Goal: Complete application form: Complete application form

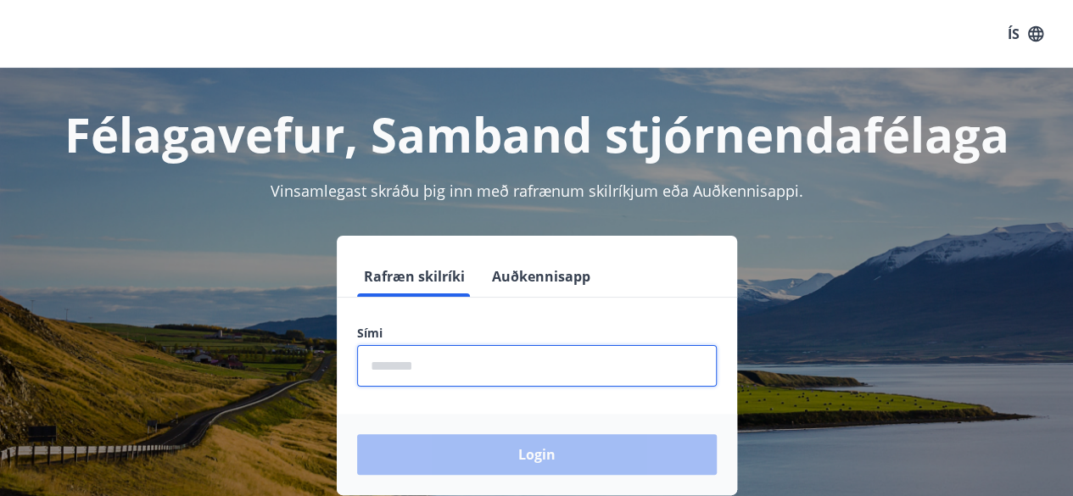
click at [385, 365] on input "phone" at bounding box center [537, 366] width 360 height 42
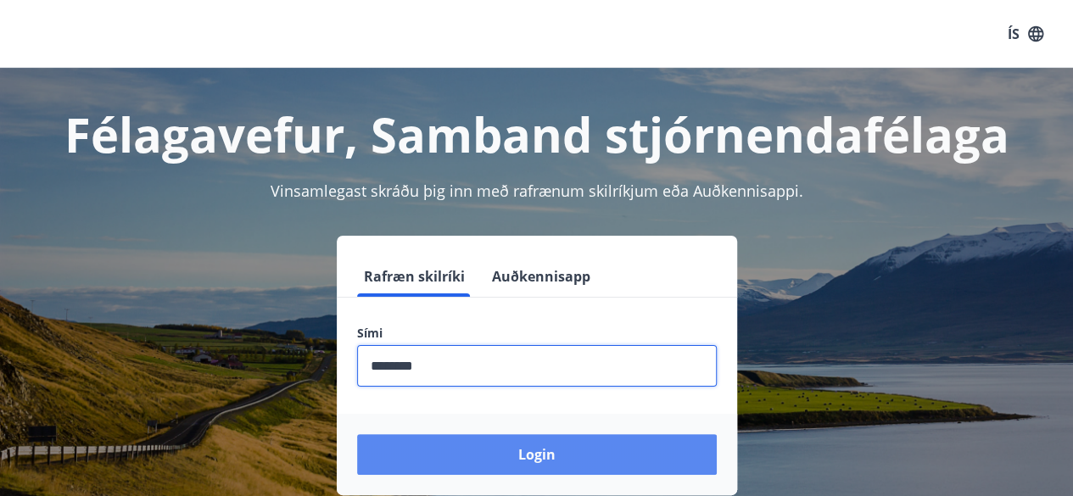
type input "********"
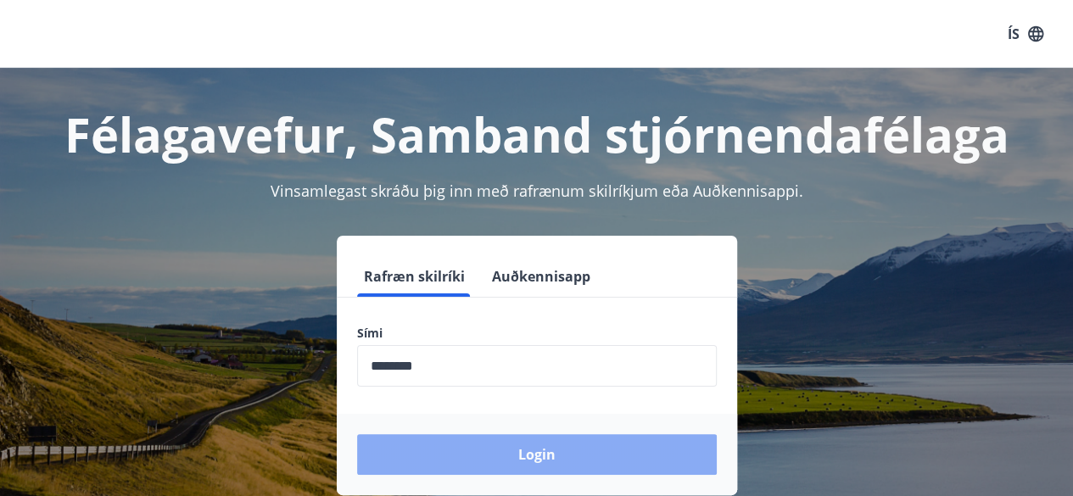
click at [442, 447] on button "Login" at bounding box center [537, 454] width 360 height 41
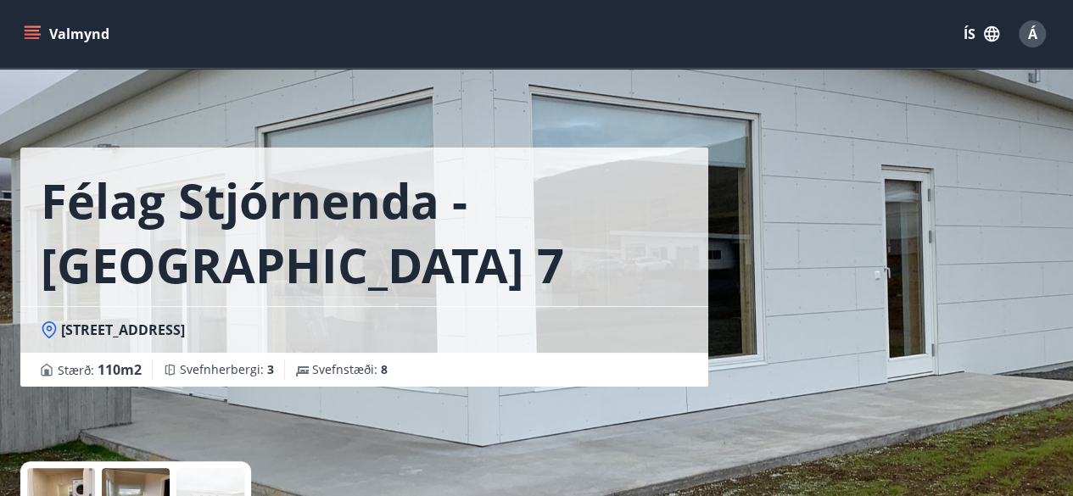
click at [36, 26] on icon "menu" at bounding box center [34, 27] width 19 height 2
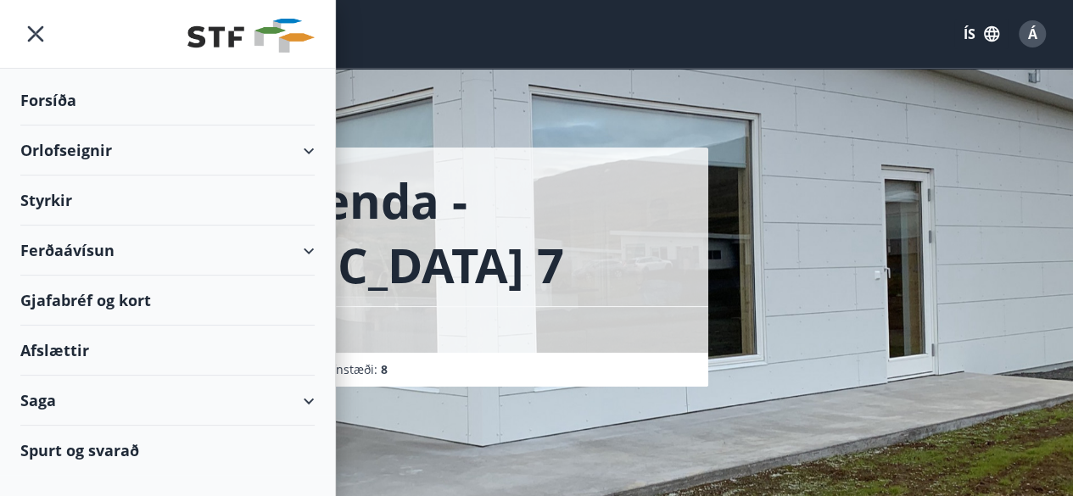
click at [47, 126] on div "Styrkir" at bounding box center [167, 100] width 294 height 50
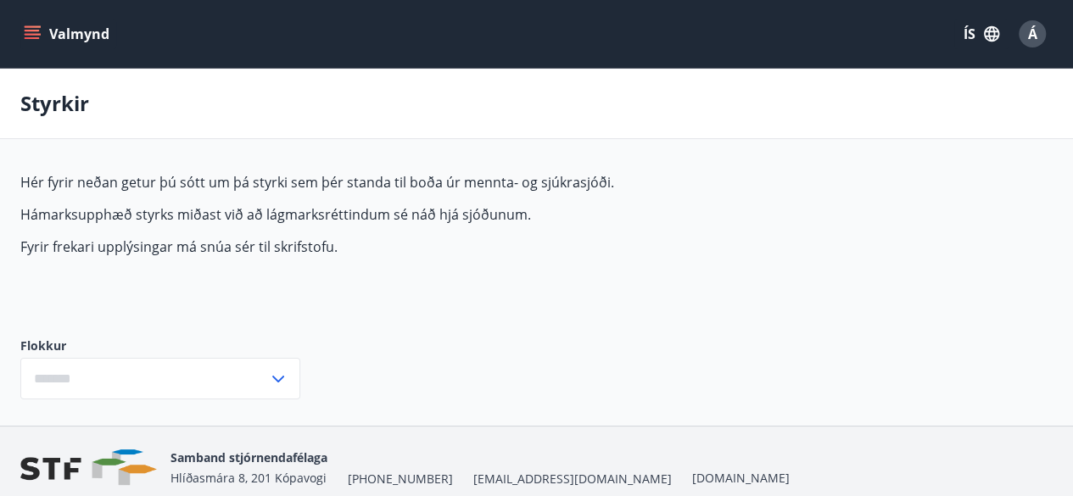
type input "***"
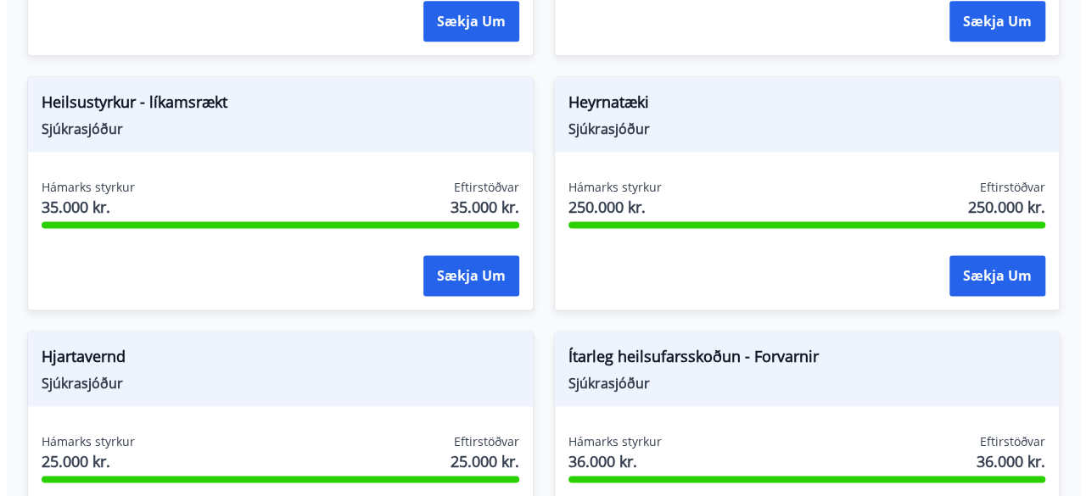
scroll to position [1079, 0]
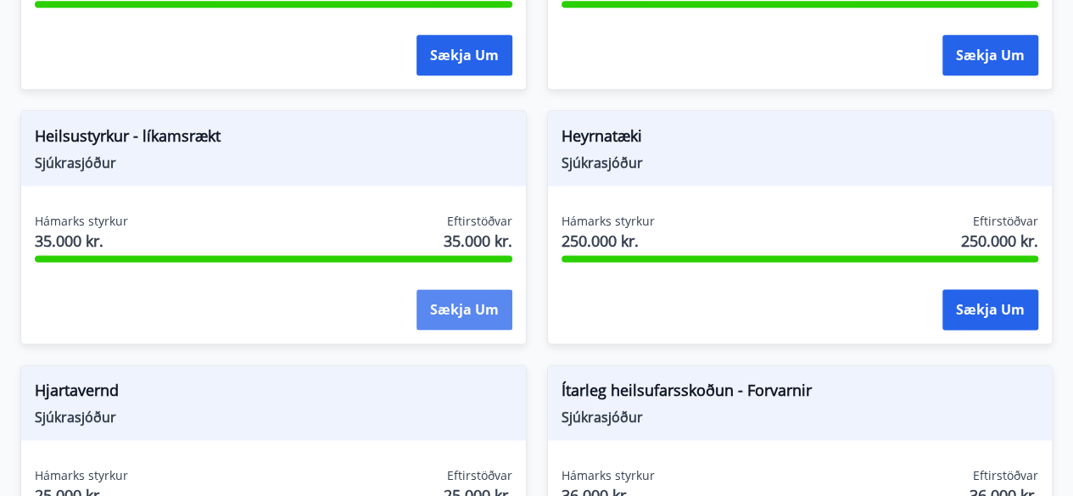
click at [452, 304] on button "Sækja um" at bounding box center [464, 309] width 96 height 41
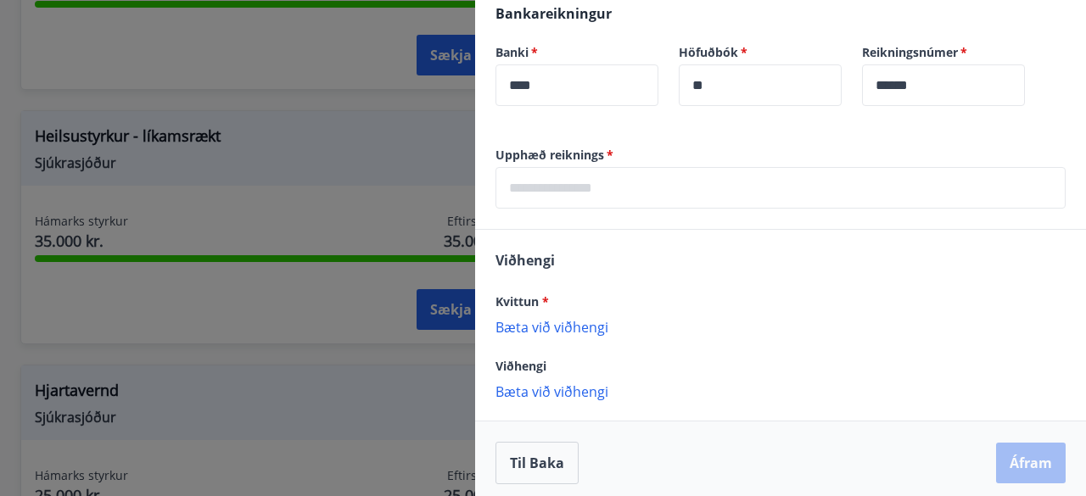
scroll to position [572, 0]
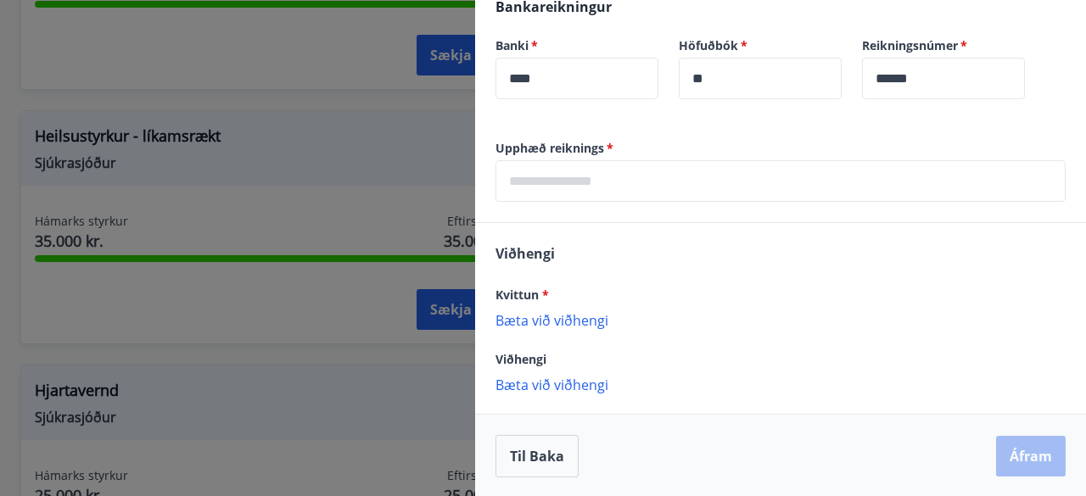
click at [876, 376] on p "Bæta við viðhengi" at bounding box center [780, 384] width 570 height 17
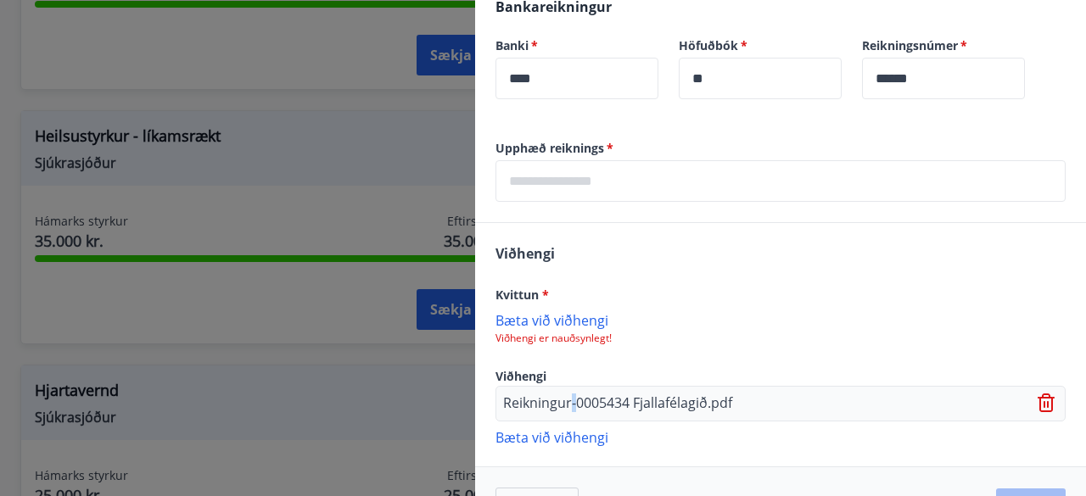
click at [578, 400] on p "Reikningur-0005434 Fjallafélagið.pdf" at bounding box center [617, 404] width 229 height 20
click at [555, 315] on p "Bæta við viðhengi" at bounding box center [780, 319] width 570 height 17
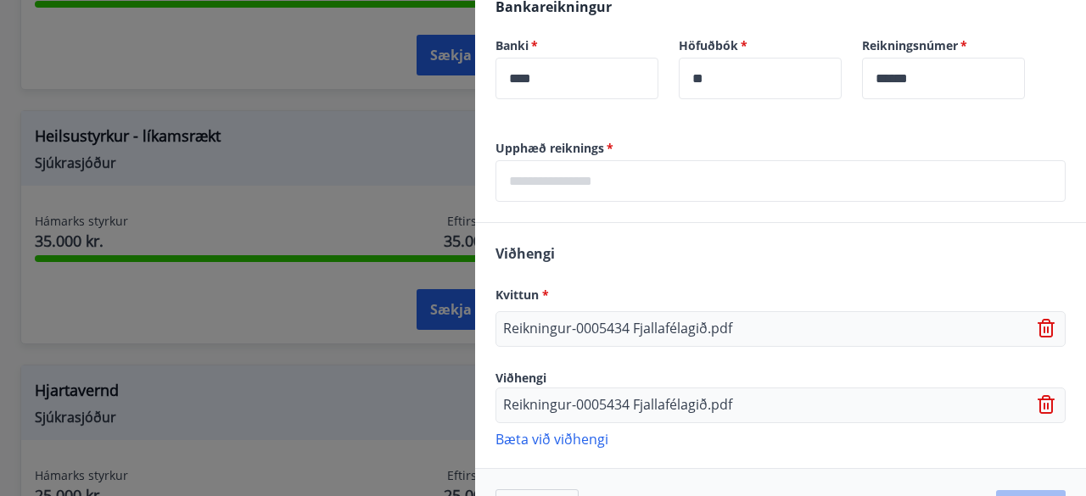
click at [1037, 401] on icon at bounding box center [1047, 405] width 20 height 20
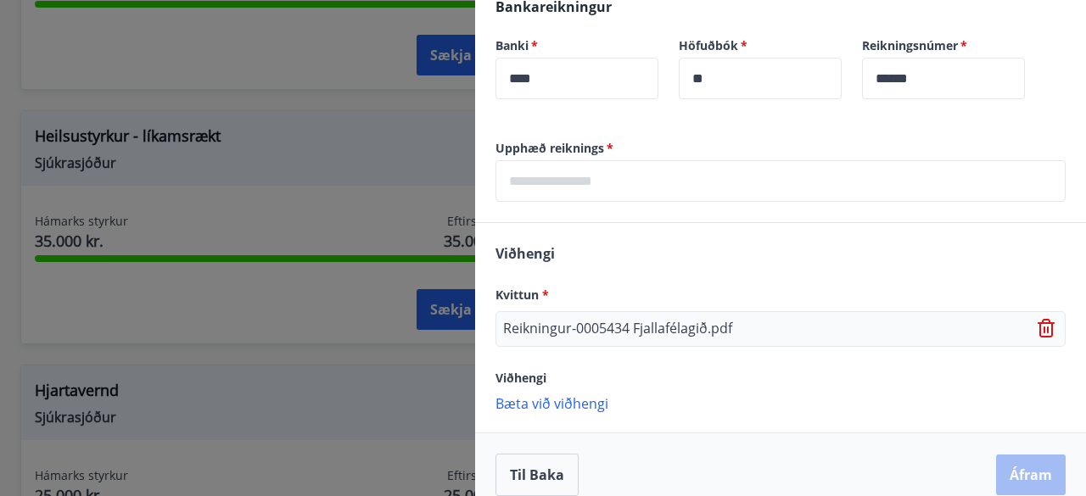
click at [622, 328] on p "Reikningur-0005434 Fjallafélagið.pdf" at bounding box center [617, 329] width 229 height 20
click at [741, 321] on div "Reikningur-0005434 Fjallafélagið.pdf" at bounding box center [780, 329] width 570 height 36
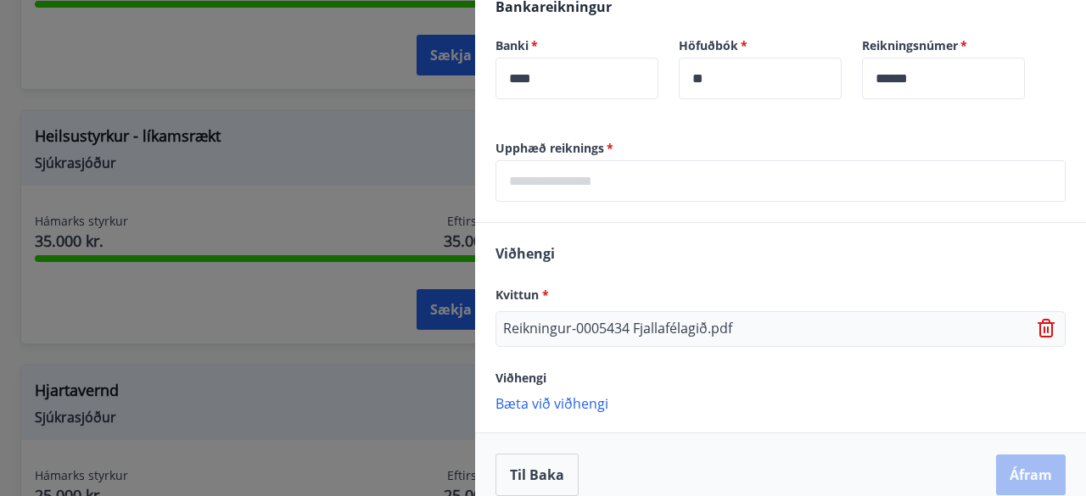
click at [741, 321] on div "Reikningur-0005434 Fjallafélagið.pdf" at bounding box center [780, 329] width 570 height 36
click at [1037, 324] on icon at bounding box center [1047, 329] width 20 height 20
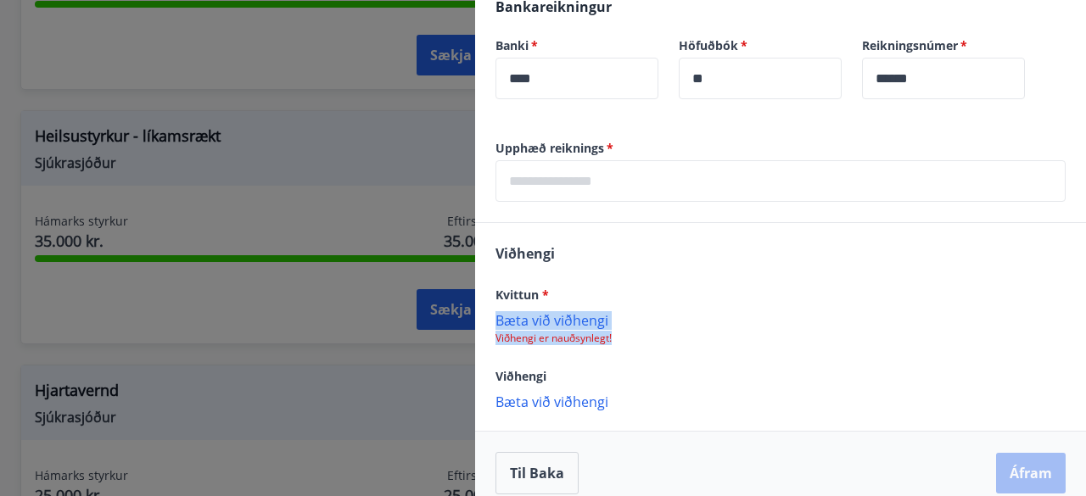
click at [543, 328] on div "Bæta við viðhengi Viðhengi er nauðsynlegt!" at bounding box center [780, 328] width 570 height 34
click at [536, 321] on p "Bæta við viðhengi" at bounding box center [780, 319] width 570 height 17
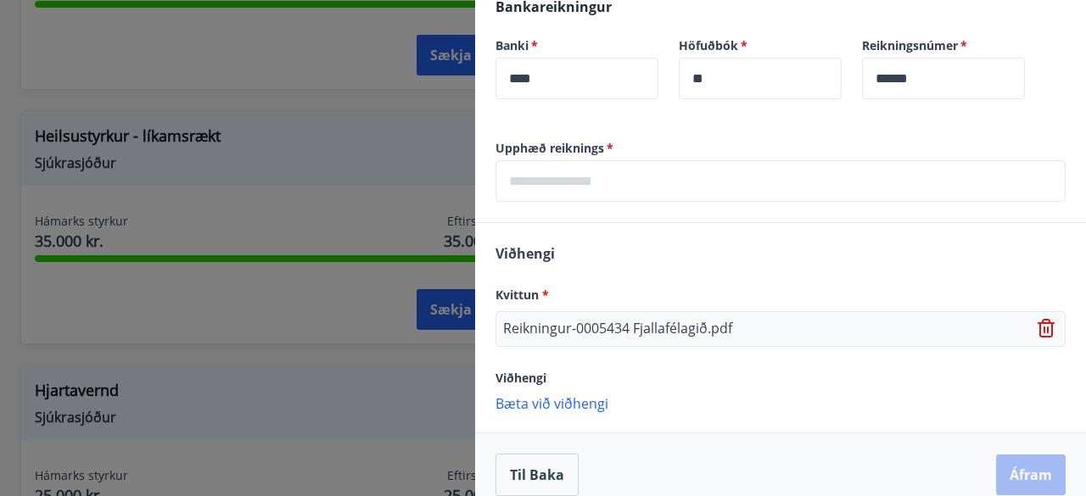
click at [552, 399] on p "Bæta við viðhengi" at bounding box center [780, 402] width 570 height 17
click at [568, 402] on p "Bæta við viðhengi" at bounding box center [780, 402] width 570 height 17
click at [646, 330] on p "Reikningur-0005434 Fjallafélagið.pdf" at bounding box center [617, 329] width 229 height 20
click at [772, 327] on div "Reikningur-0005434 Fjallafélagið.pdf" at bounding box center [780, 329] width 570 height 36
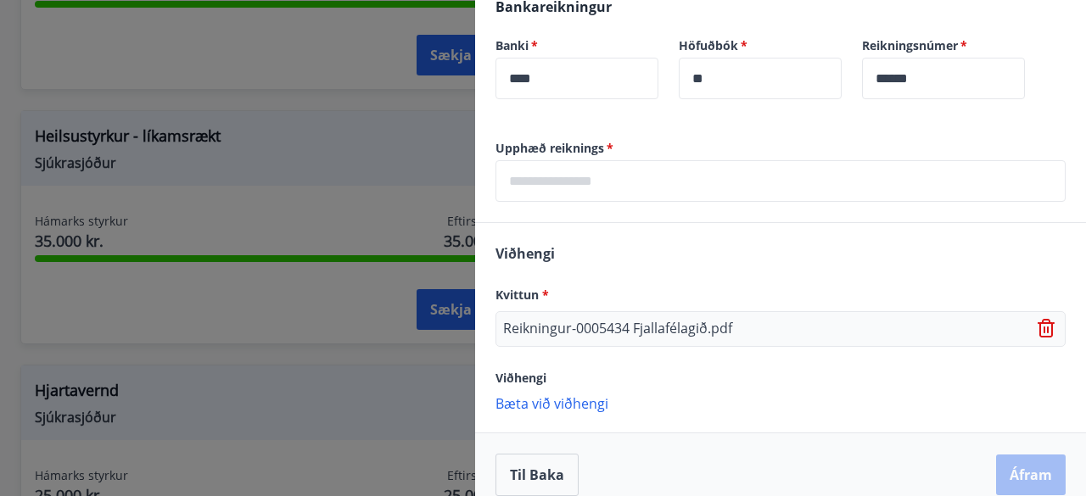
click at [772, 327] on div "Reikningur-0005434 Fjallafélagið.pdf" at bounding box center [780, 329] width 570 height 36
click at [722, 246] on div "Viðhengi Kvittun * Reikningur-0005434 Fjallafélagið.pdf Viðhengi Bæta við viðhe…" at bounding box center [780, 327] width 611 height 209
click at [916, 263] on div "Viðhengi Kvittun * Reikningur-0005434 Fjallafélagið.pdf Viðhengi Bæta við viðhe…" at bounding box center [780, 327] width 611 height 209
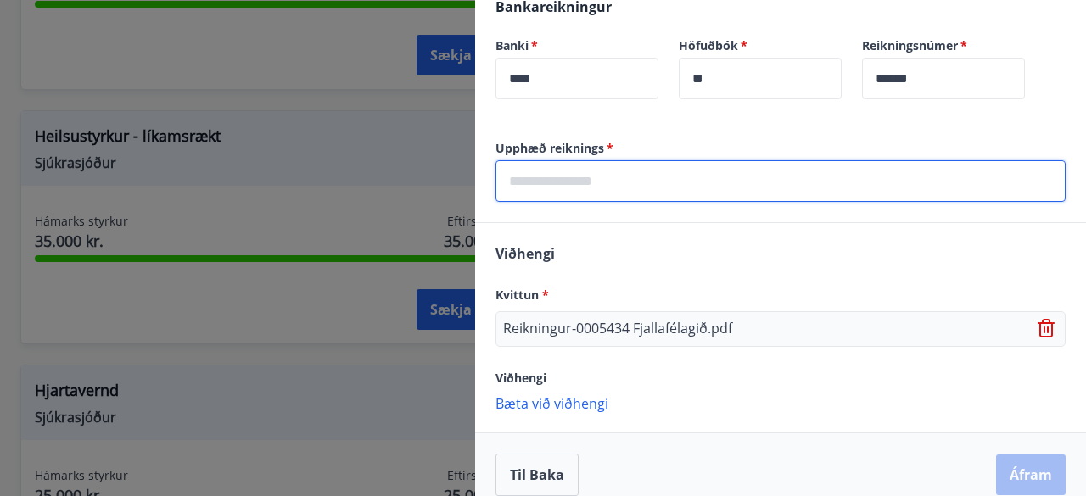
click at [547, 174] on input "text" at bounding box center [780, 181] width 570 height 42
type input "*****"
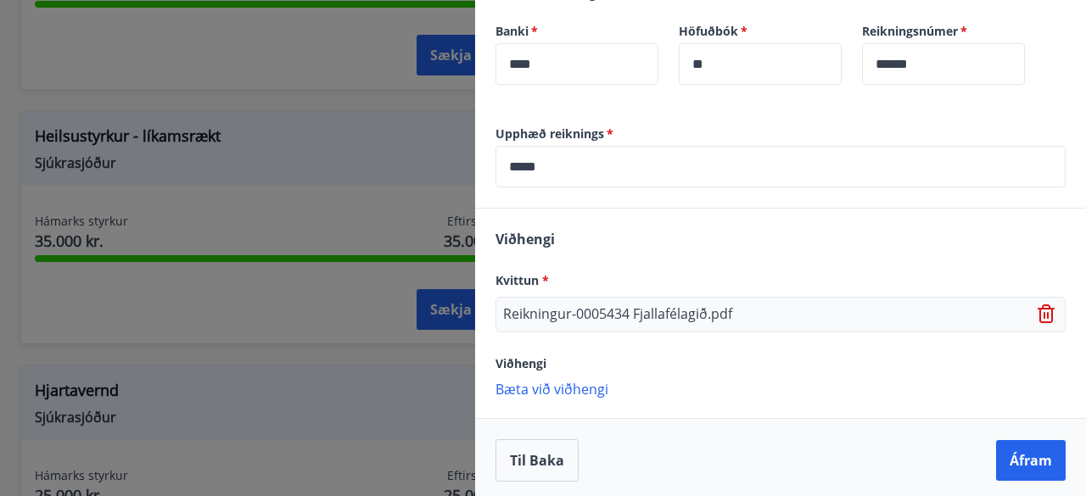
scroll to position [590, 0]
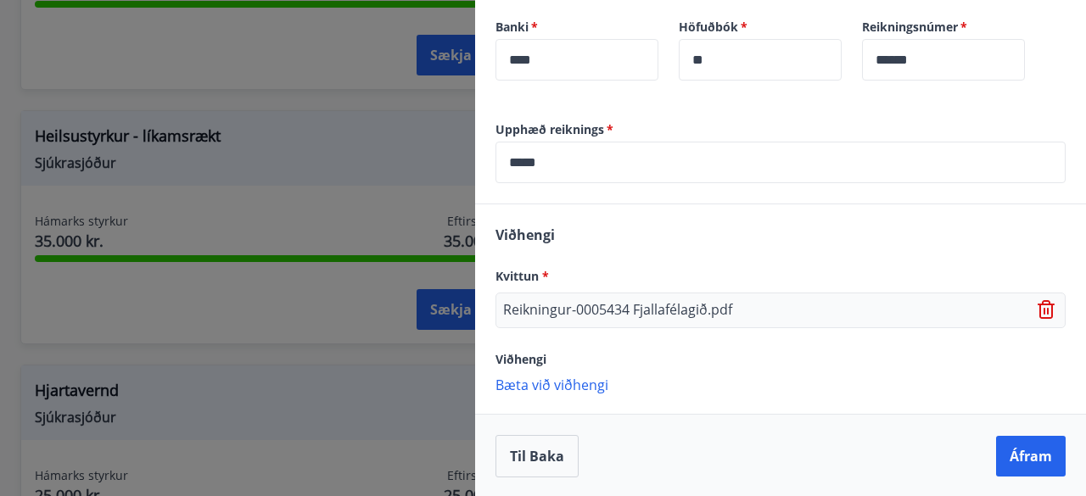
click at [555, 385] on p "Bæta við viðhengi" at bounding box center [780, 384] width 570 height 17
click at [542, 383] on p "Bæta við viðhengi" at bounding box center [780, 384] width 570 height 17
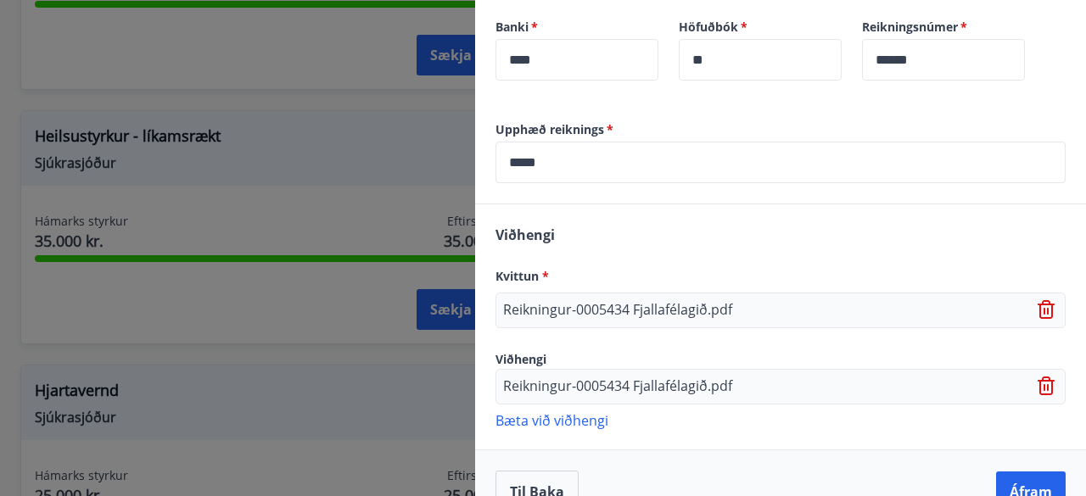
click at [556, 423] on p "Bæta við viðhengi" at bounding box center [780, 419] width 570 height 17
click at [1037, 380] on icon at bounding box center [1047, 387] width 20 height 20
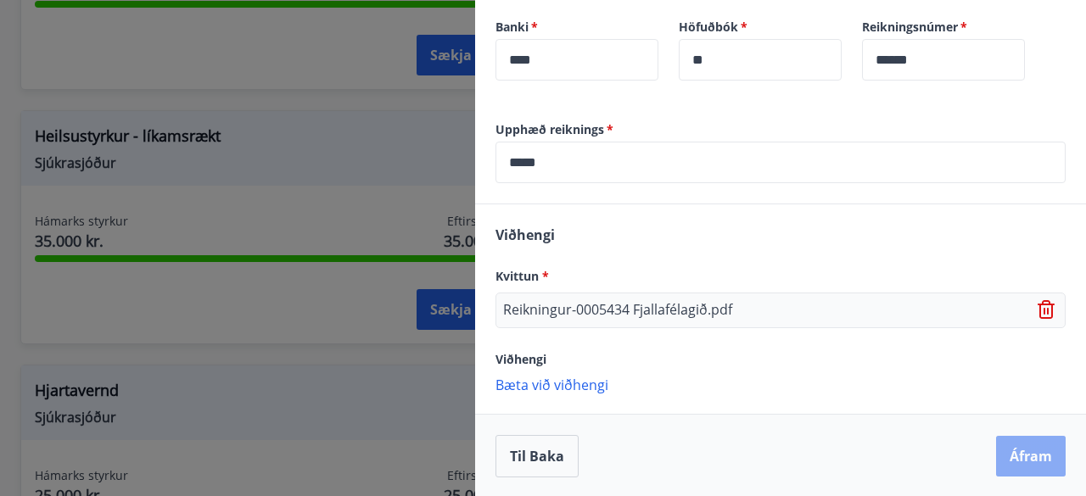
click at [1004, 452] on button "Áfram" at bounding box center [1031, 456] width 70 height 41
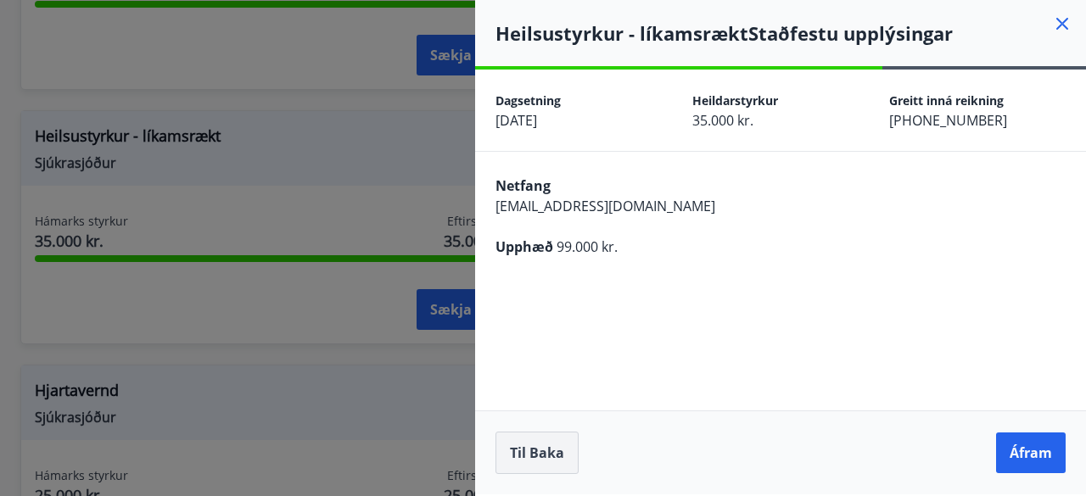
click at [541, 444] on button "Til baka" at bounding box center [536, 453] width 83 height 42
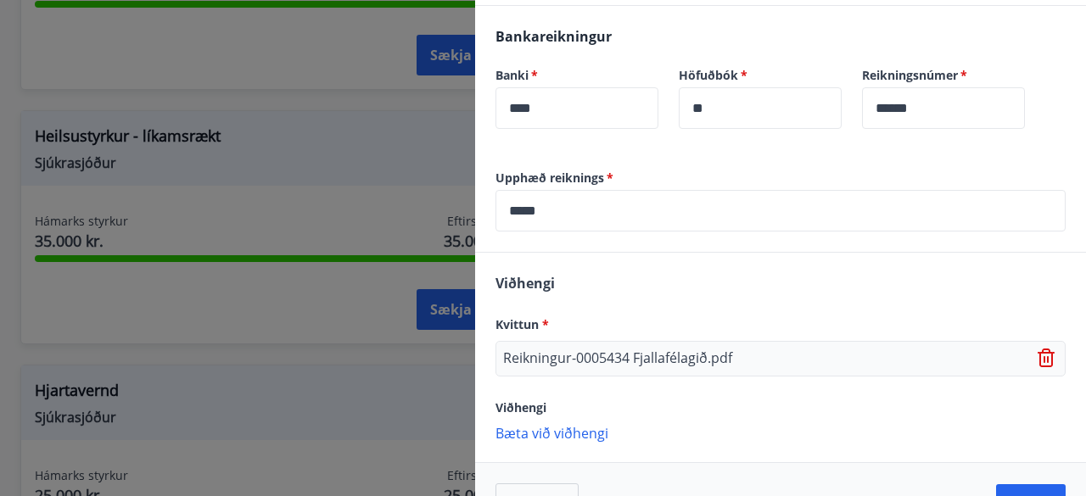
scroll to position [590, 0]
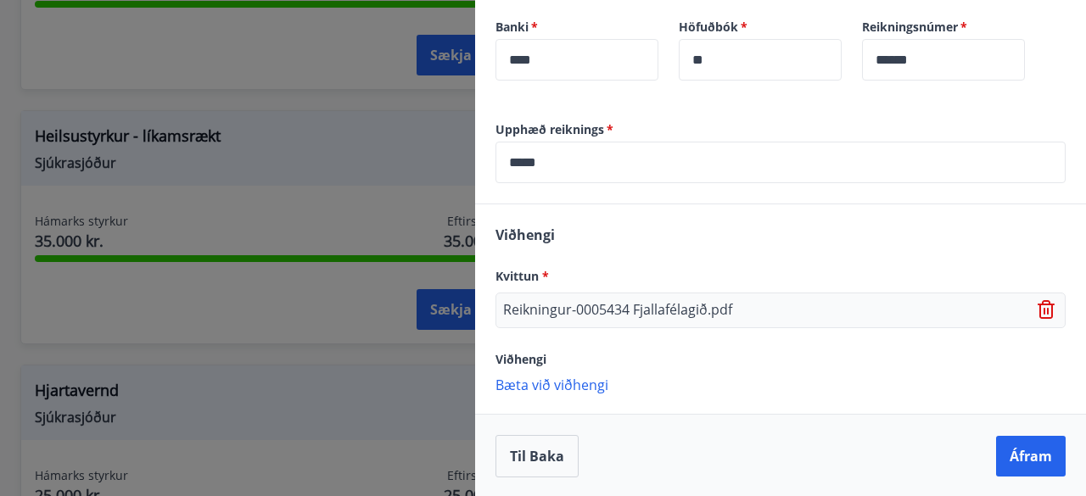
click at [511, 379] on p "Bæta við viðhengi" at bounding box center [780, 384] width 570 height 17
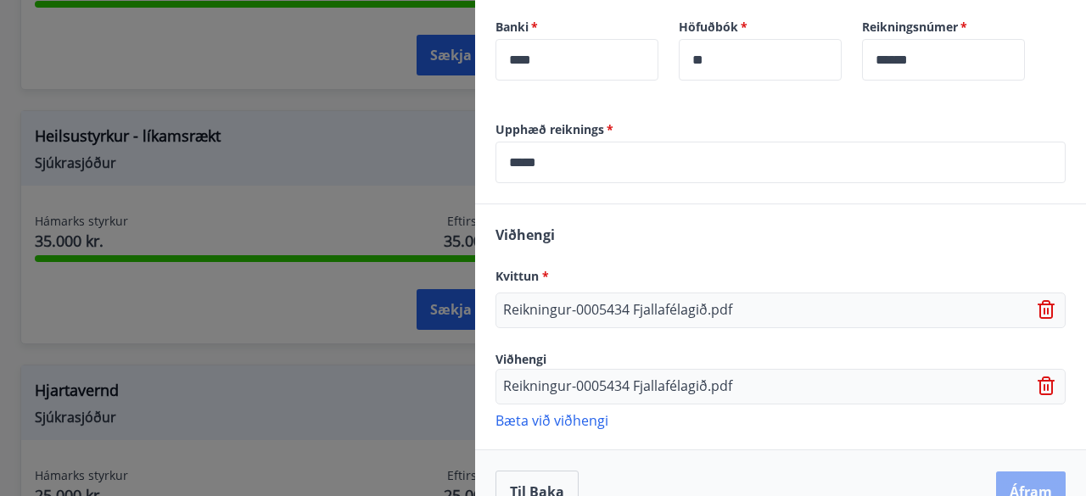
click at [1003, 477] on button "Áfram" at bounding box center [1031, 492] width 70 height 41
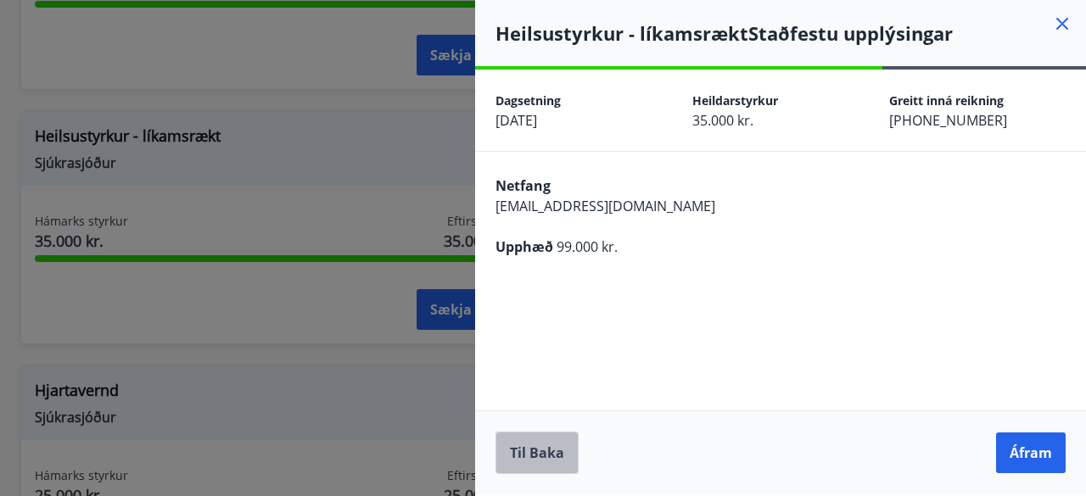
click at [538, 448] on button "Til baka" at bounding box center [536, 453] width 83 height 42
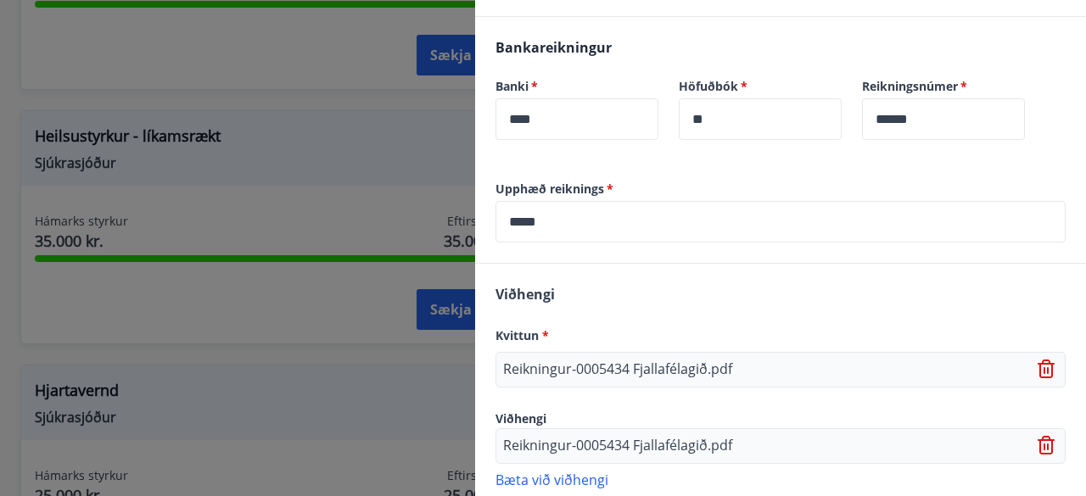
scroll to position [599, 0]
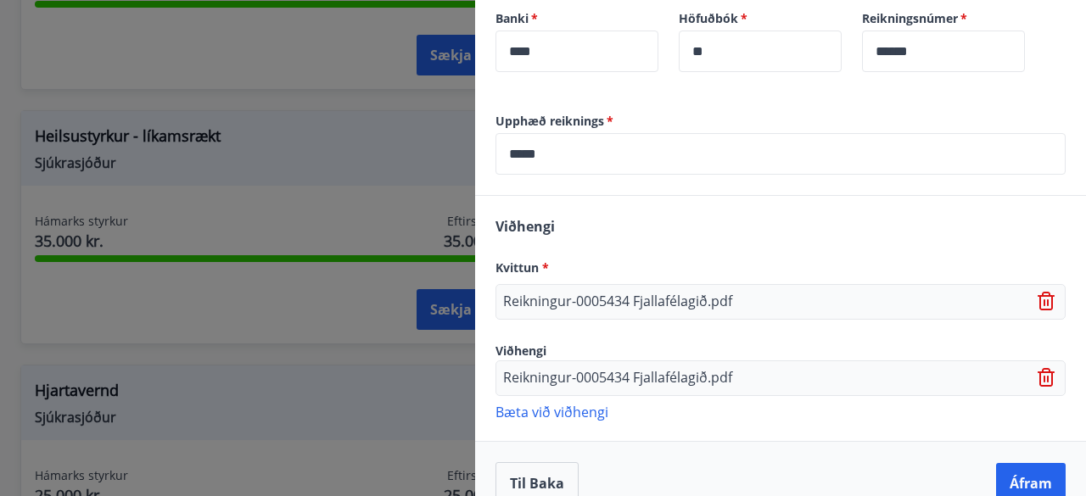
click at [1037, 372] on icon at bounding box center [1047, 378] width 20 height 20
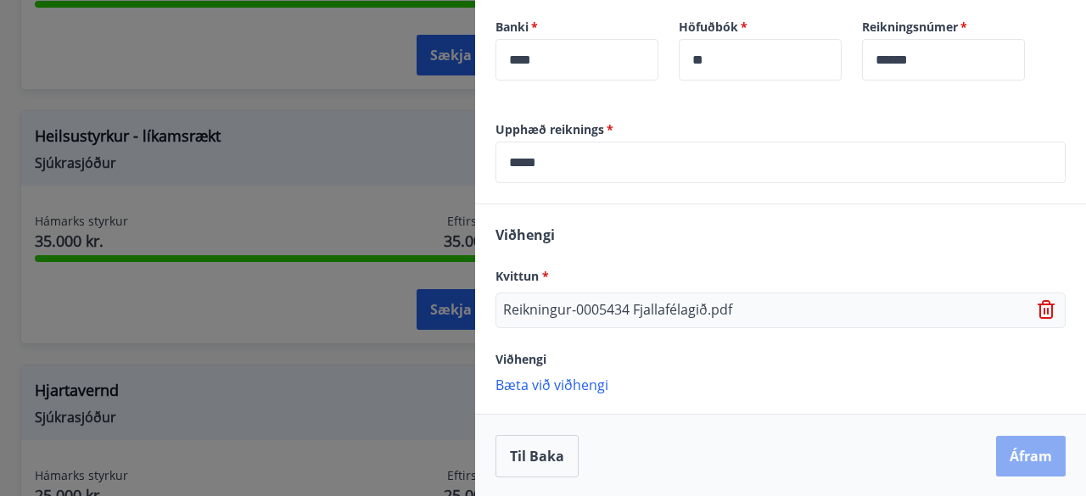
click at [1031, 455] on button "Áfram" at bounding box center [1031, 456] width 70 height 41
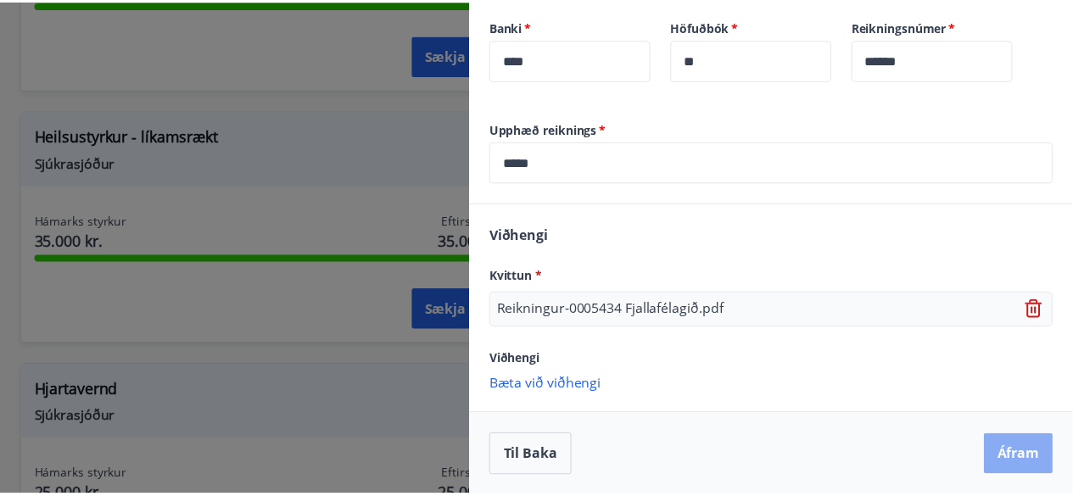
scroll to position [0, 0]
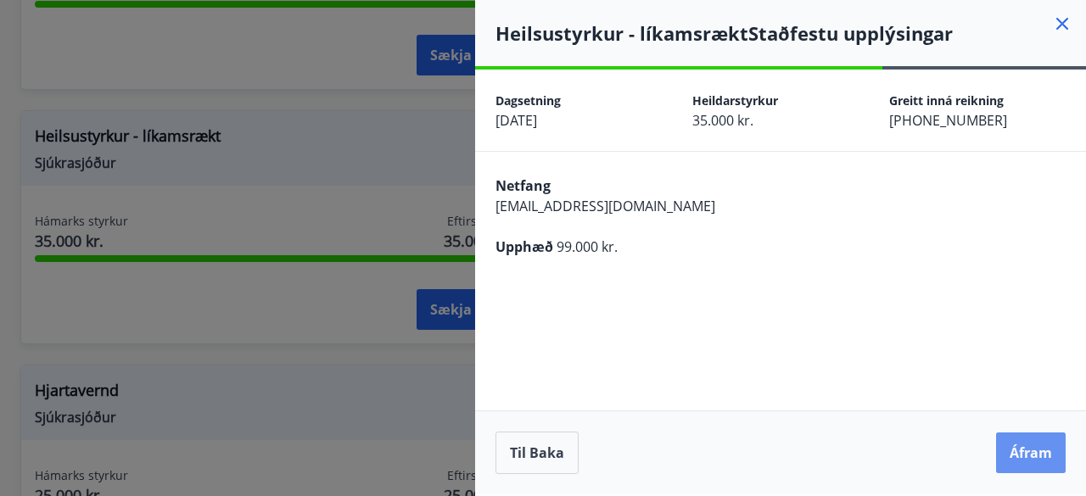
click at [1031, 455] on button "Áfram" at bounding box center [1031, 453] width 70 height 41
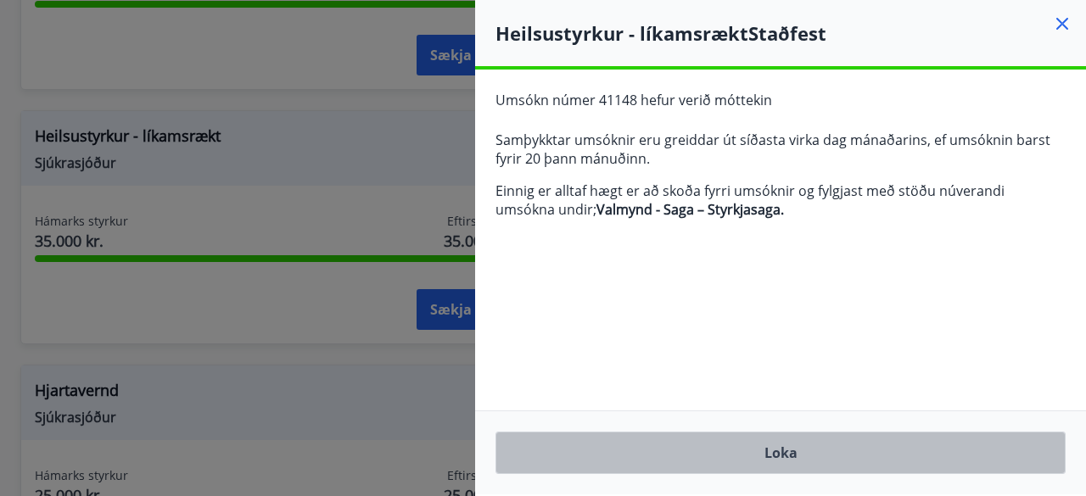
click at [763, 450] on button "Loka" at bounding box center [780, 453] width 570 height 42
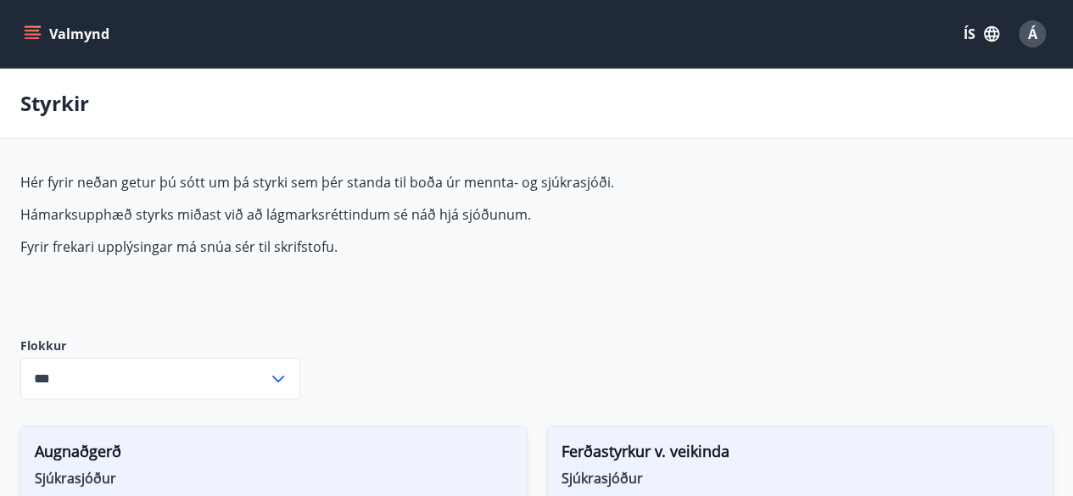
click at [1036, 30] on span "Á" at bounding box center [1032, 34] width 9 height 19
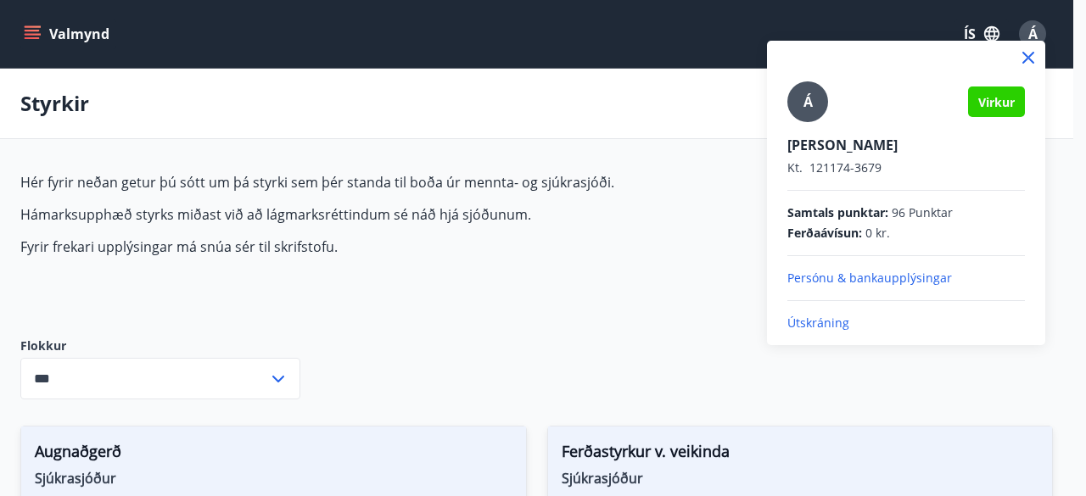
click at [706, 298] on div at bounding box center [543, 248] width 1086 height 496
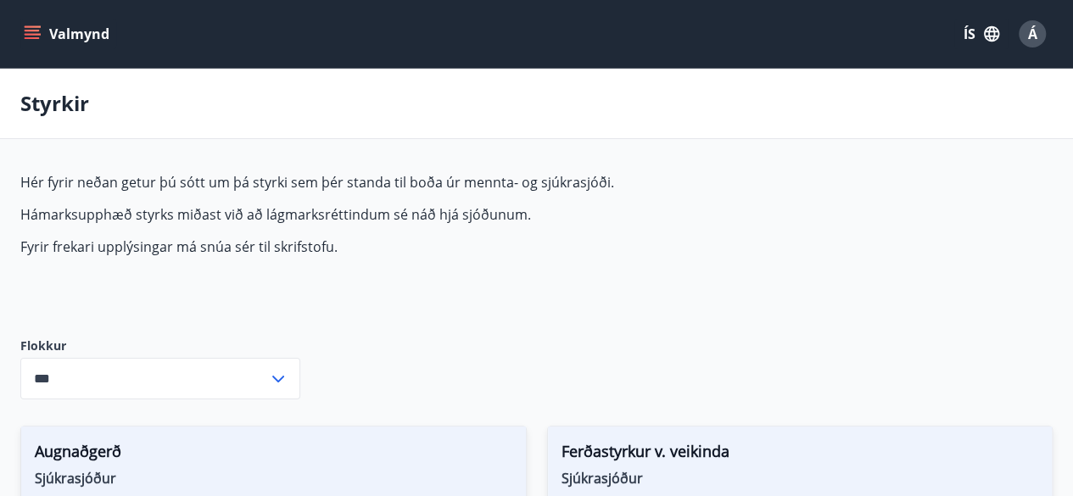
click at [64, 25] on button "Valmynd" at bounding box center [68, 34] width 96 height 31
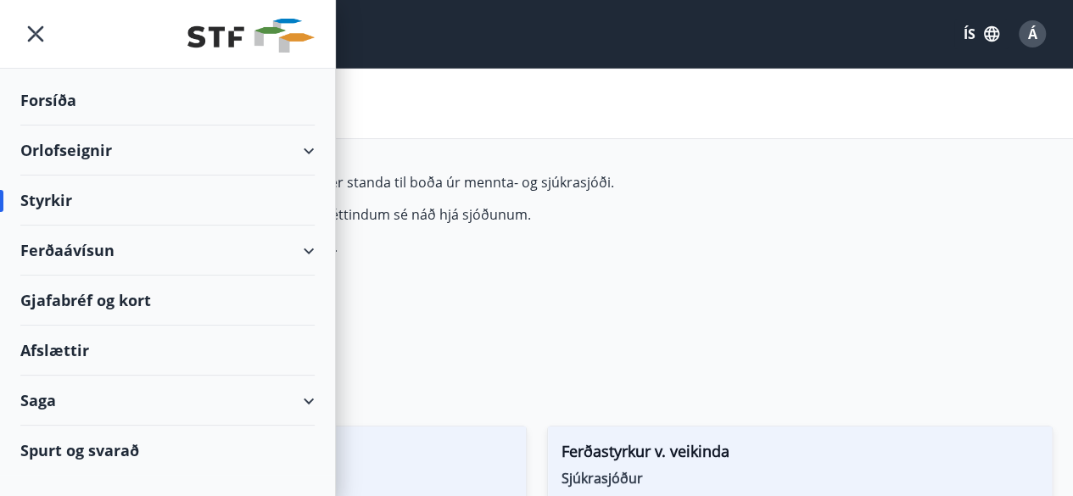
click at [59, 249] on div "Ferðaávísun" at bounding box center [167, 251] width 294 height 50
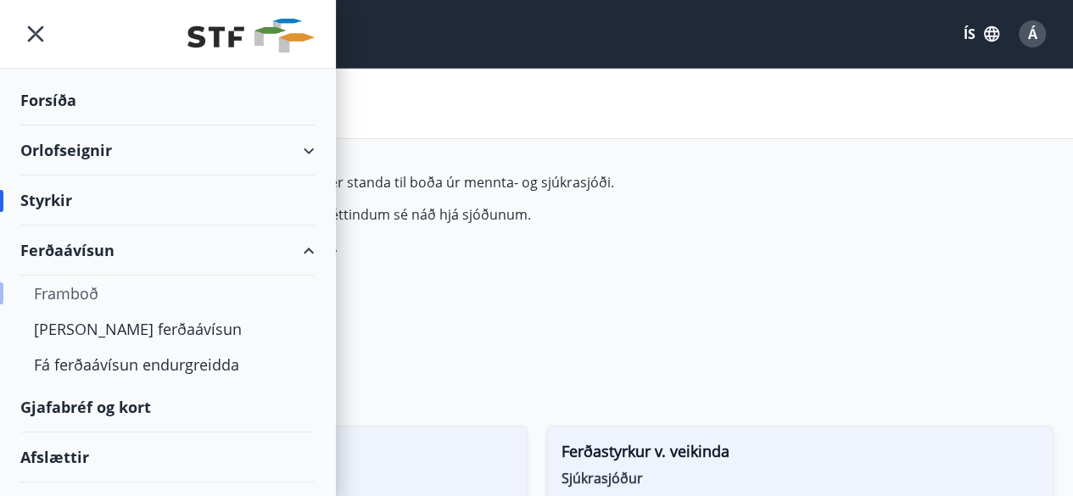
click at [58, 289] on div "Framboð" at bounding box center [167, 294] width 267 height 36
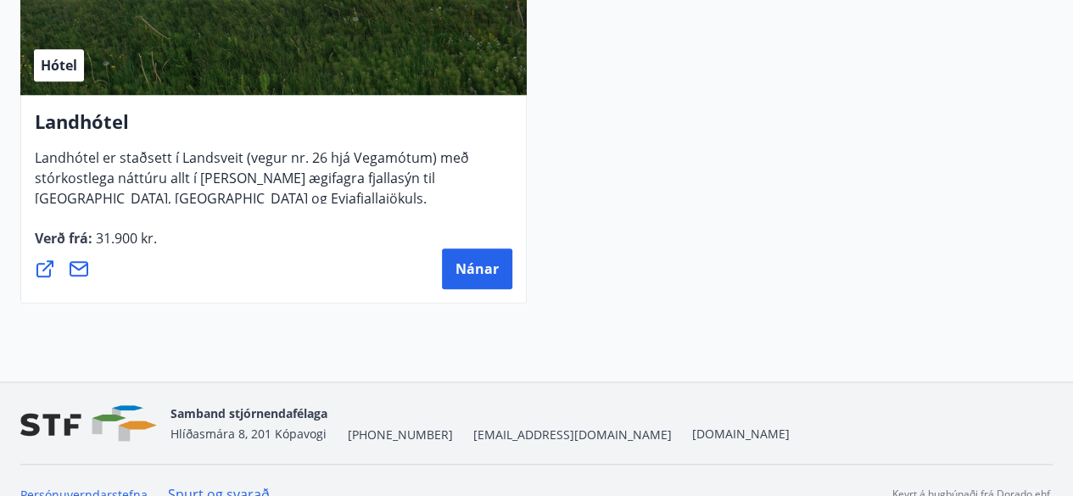
scroll to position [7215, 0]
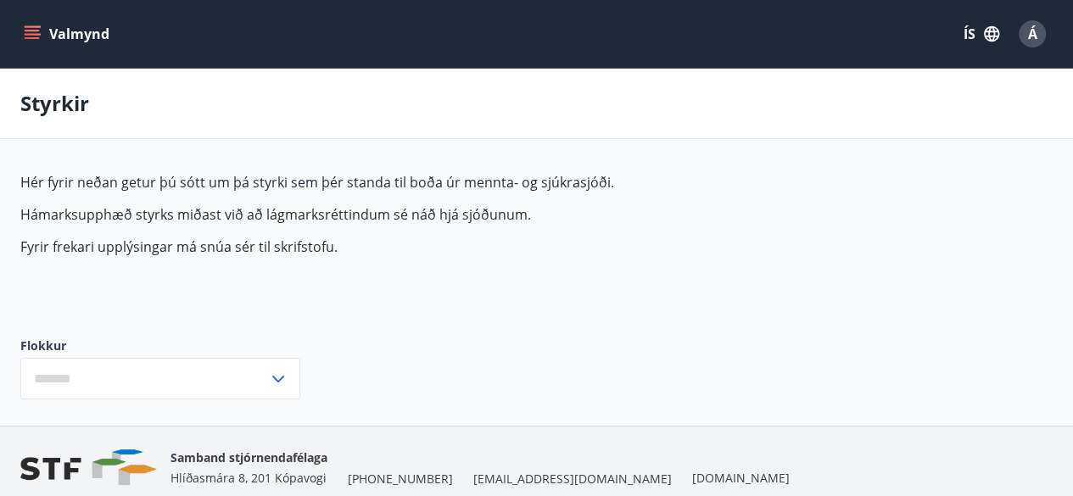
type input "***"
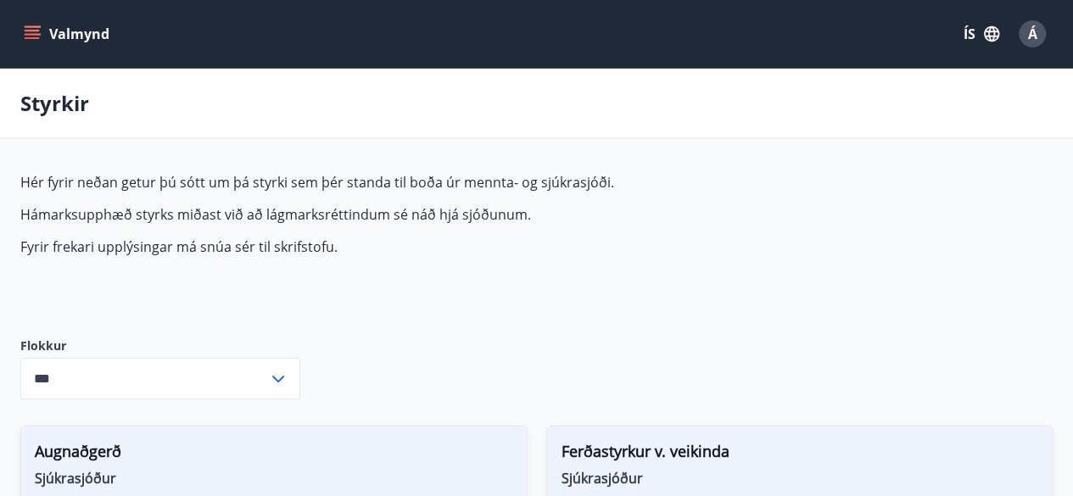
click at [36, 25] on icon "menu" at bounding box center [32, 33] width 17 height 17
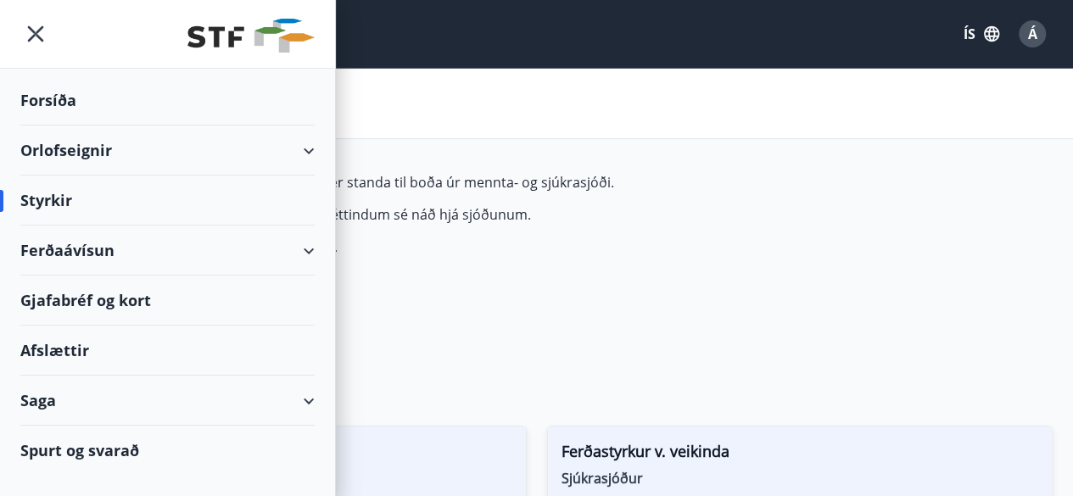
click at [41, 346] on div "Afslættir" at bounding box center [167, 351] width 294 height 50
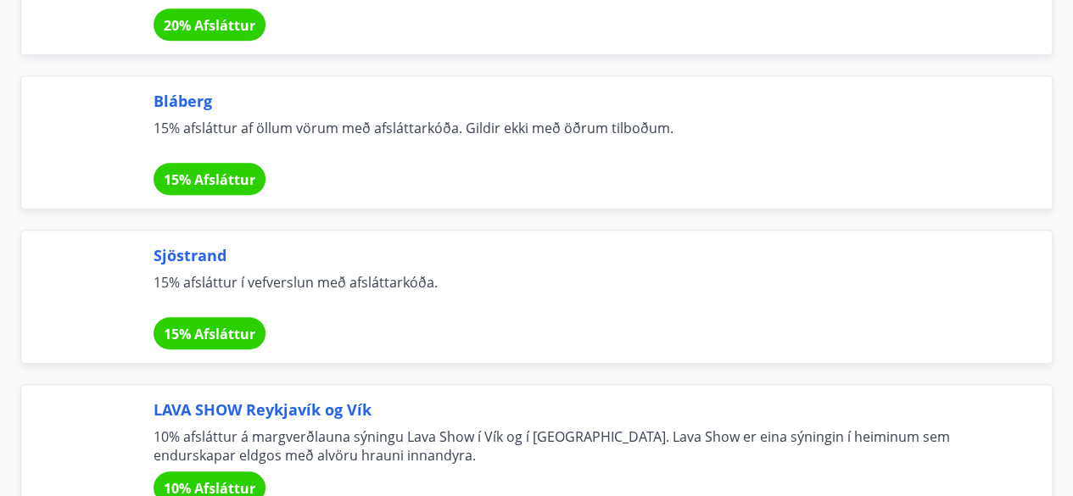
scroll to position [3933, 0]
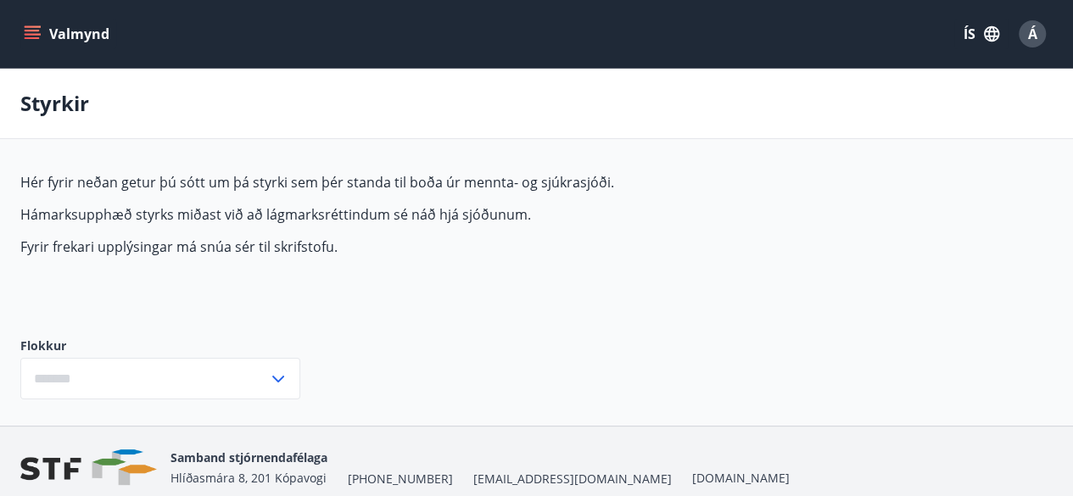
type input "***"
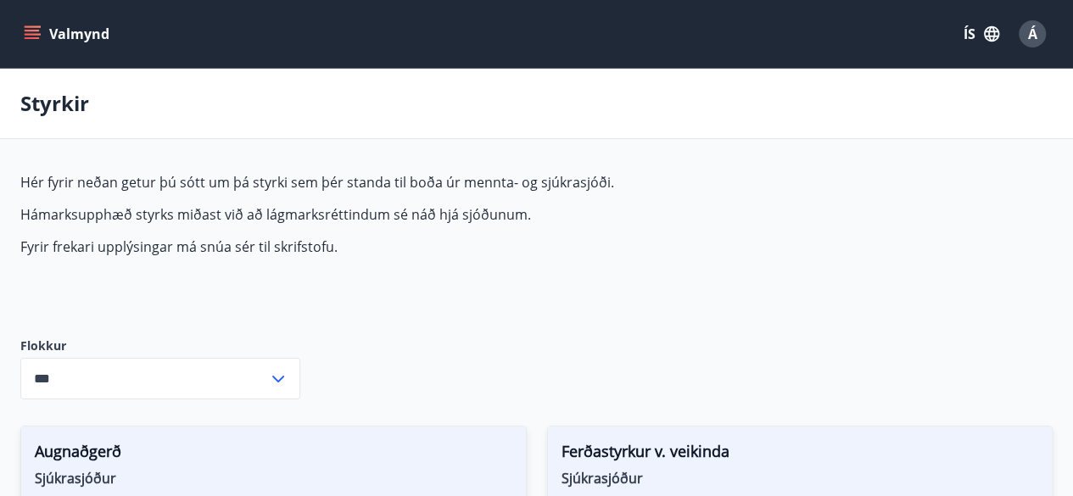
click at [36, 21] on button "Valmynd" at bounding box center [68, 34] width 96 height 31
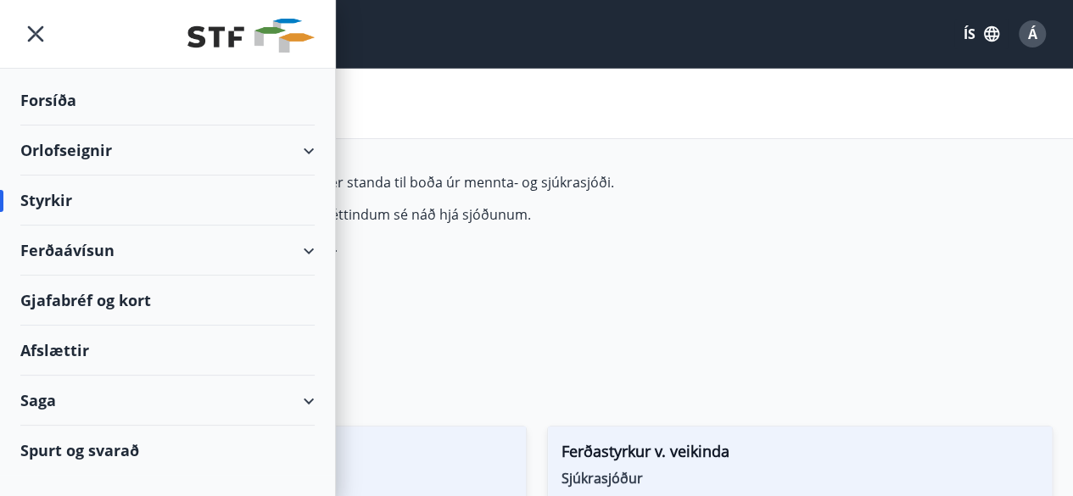
click at [66, 296] on div "Gjafabréf og kort" at bounding box center [167, 301] width 294 height 50
